Goal: Find specific page/section: Find specific page/section

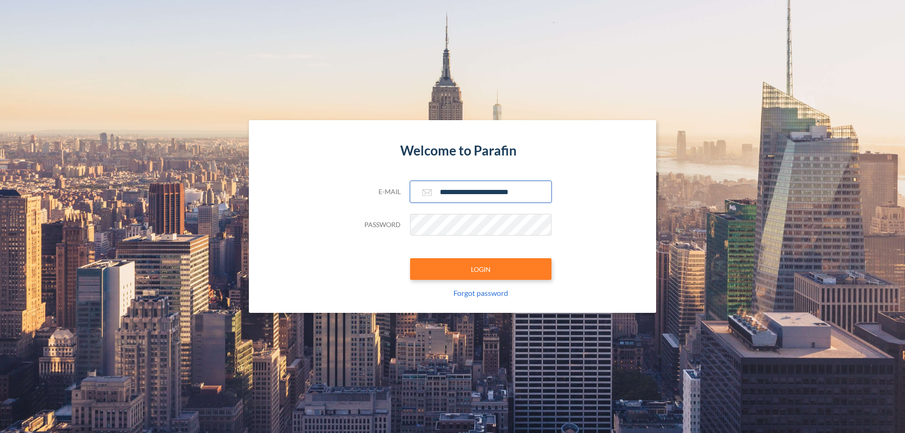
type input "**********"
click at [481, 269] on button "LOGIN" at bounding box center [480, 269] width 141 height 22
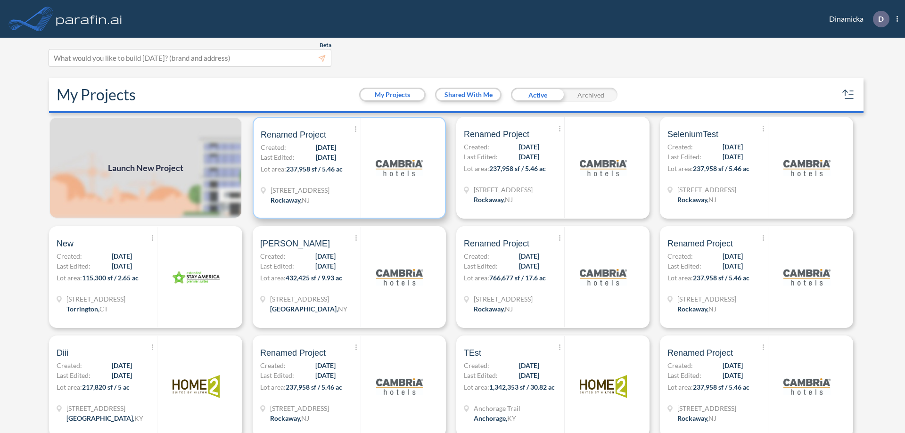
scroll to position [2, 0]
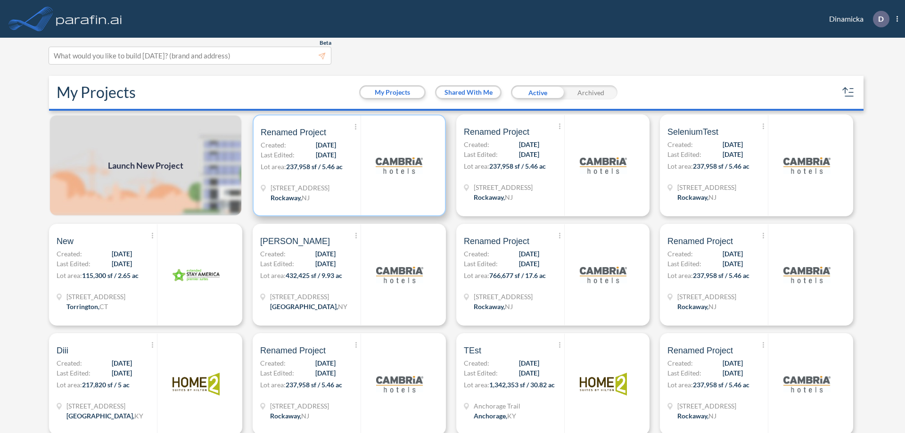
click at [347, 165] on p "Lot area: 237,958 sf / 5.46 ac" at bounding box center [311, 169] width 100 height 14
